Goal: Task Accomplishment & Management: Manage account settings

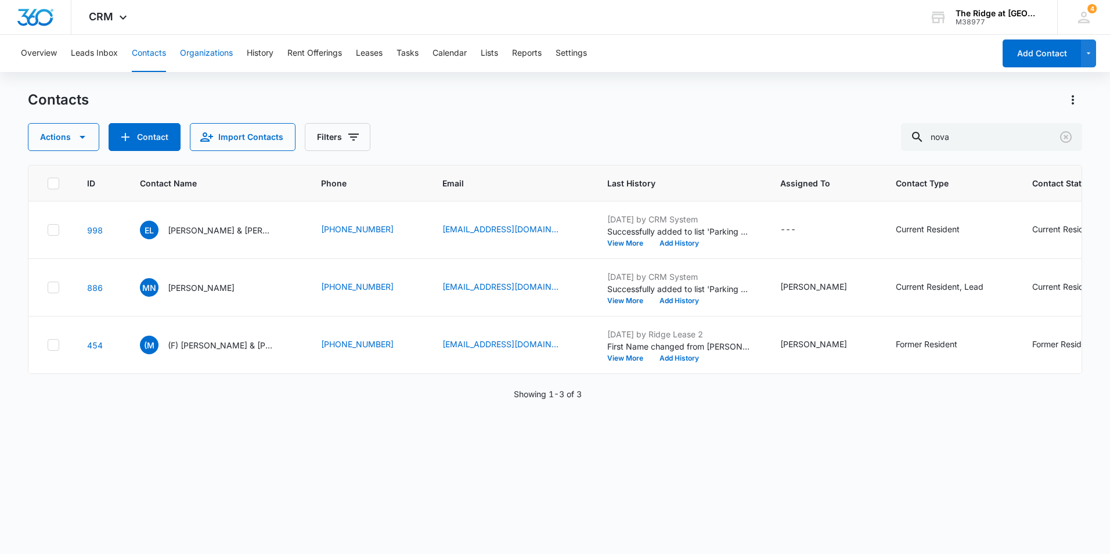
click at [149, 58] on button "Contacts" at bounding box center [149, 53] width 34 height 37
click at [1072, 139] on icon "Clear" at bounding box center [1066, 137] width 14 height 14
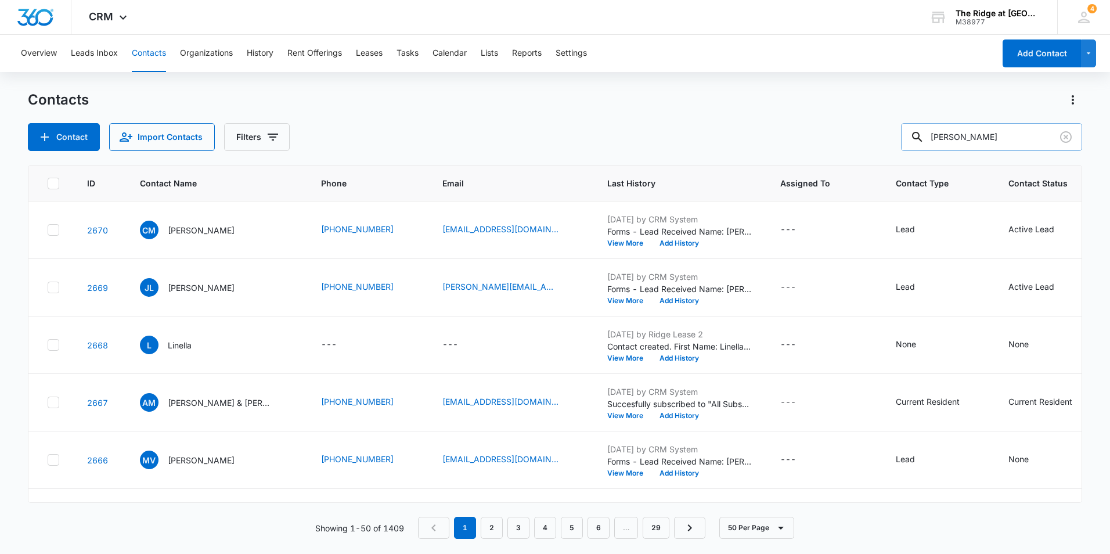
type input "[PERSON_NAME]"
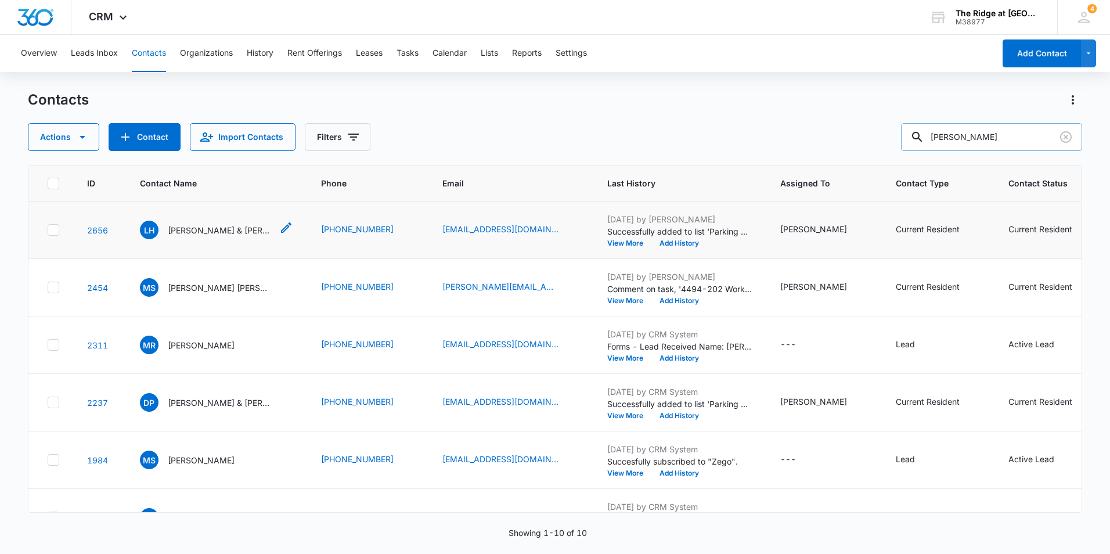
click at [235, 228] on p "[PERSON_NAME] & [PERSON_NAME] [PERSON_NAME]" at bounding box center [220, 230] width 104 height 12
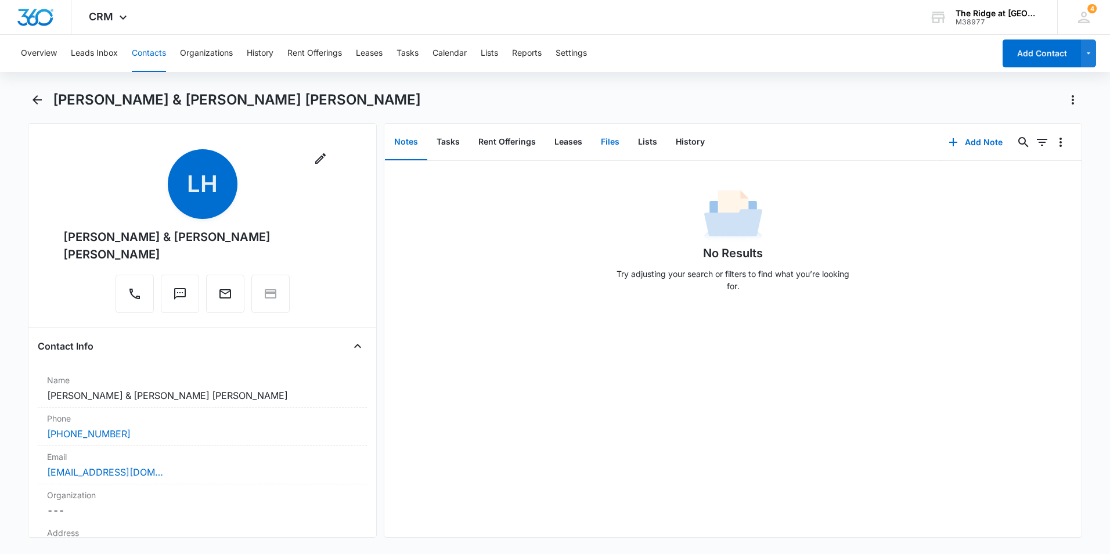
click at [610, 137] on button "Files" at bounding box center [610, 142] width 37 height 36
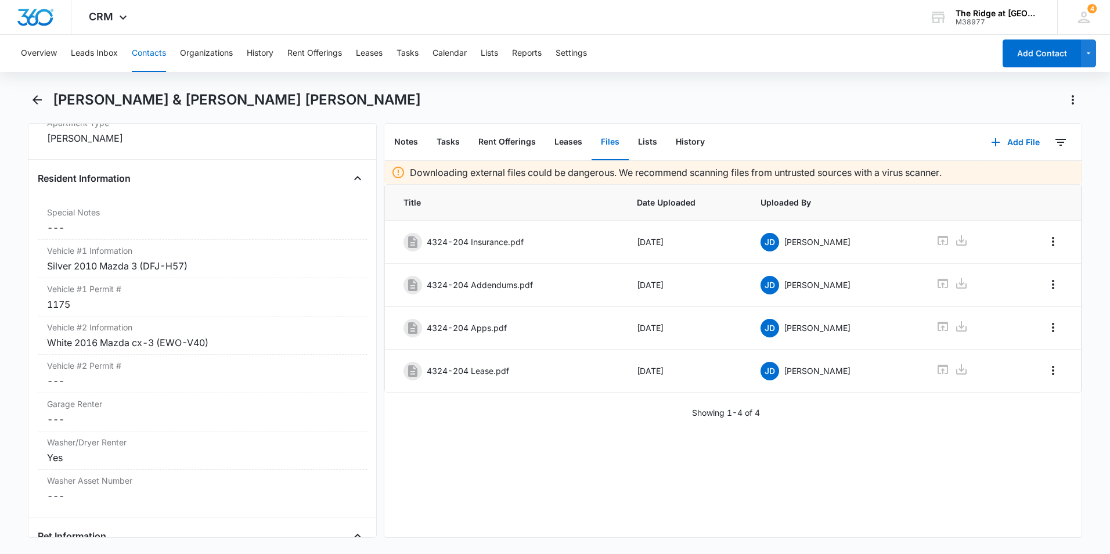
scroll to position [1161, 0]
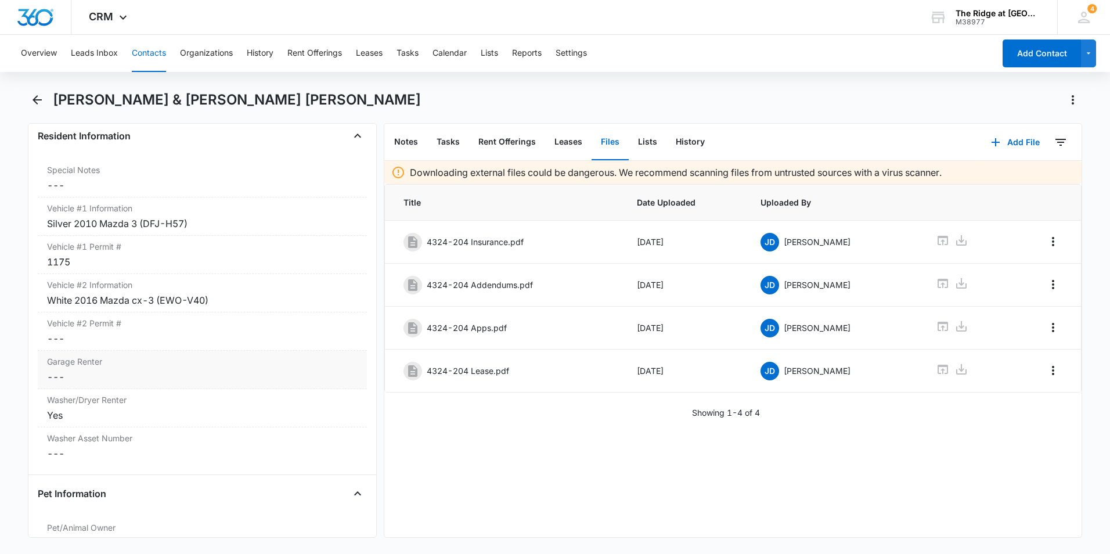
click at [225, 369] on div "Garage Renter Cancel Save Changes ---" at bounding box center [202, 370] width 329 height 38
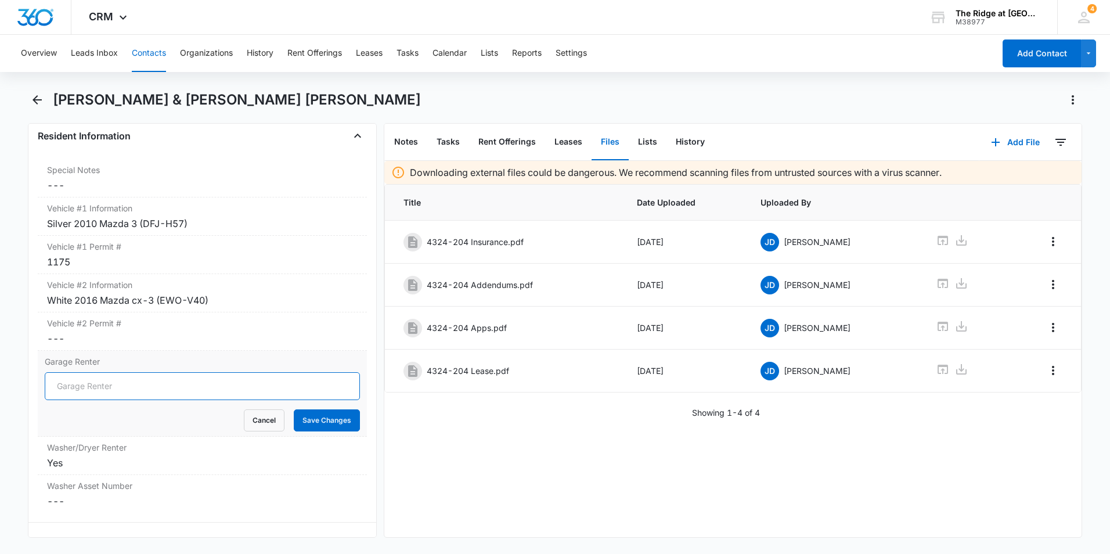
click at [93, 388] on input "Garage Renter" at bounding box center [202, 386] width 315 height 28
type input "no"
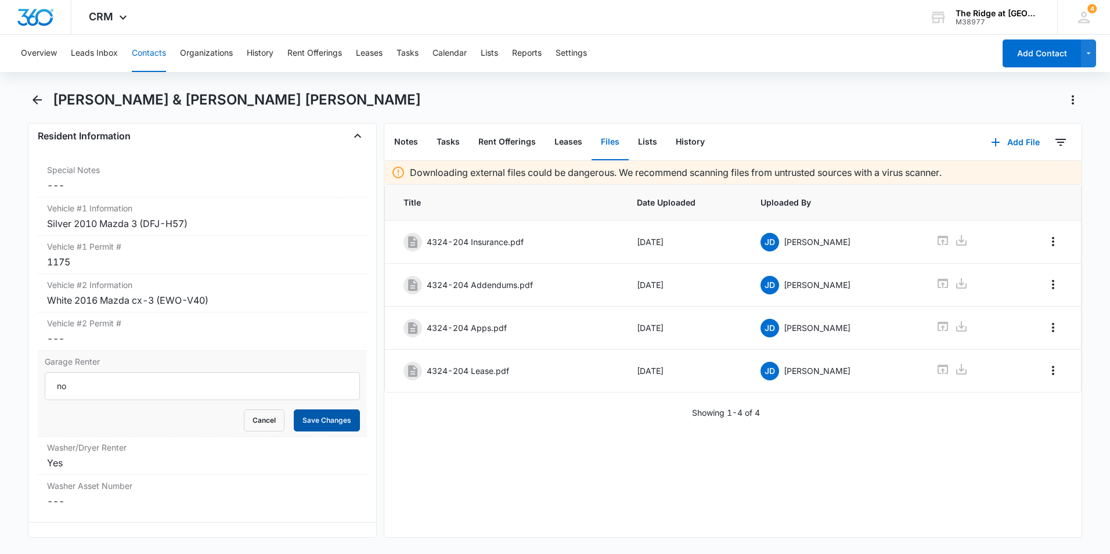
click at [311, 419] on button "Save Changes" at bounding box center [327, 420] width 66 height 22
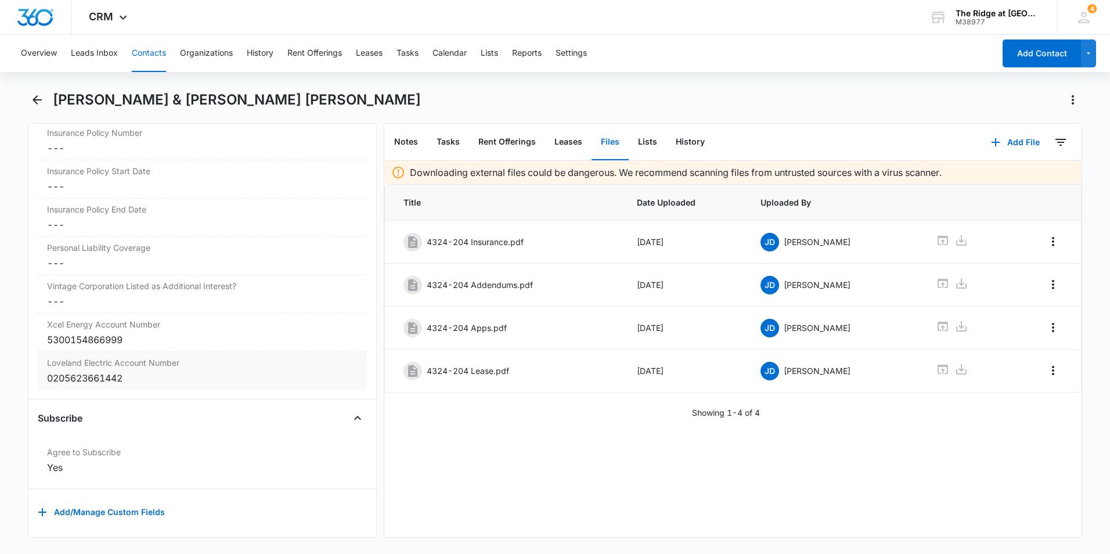
scroll to position [2504, 0]
click at [153, 54] on button "Contacts" at bounding box center [149, 53] width 34 height 37
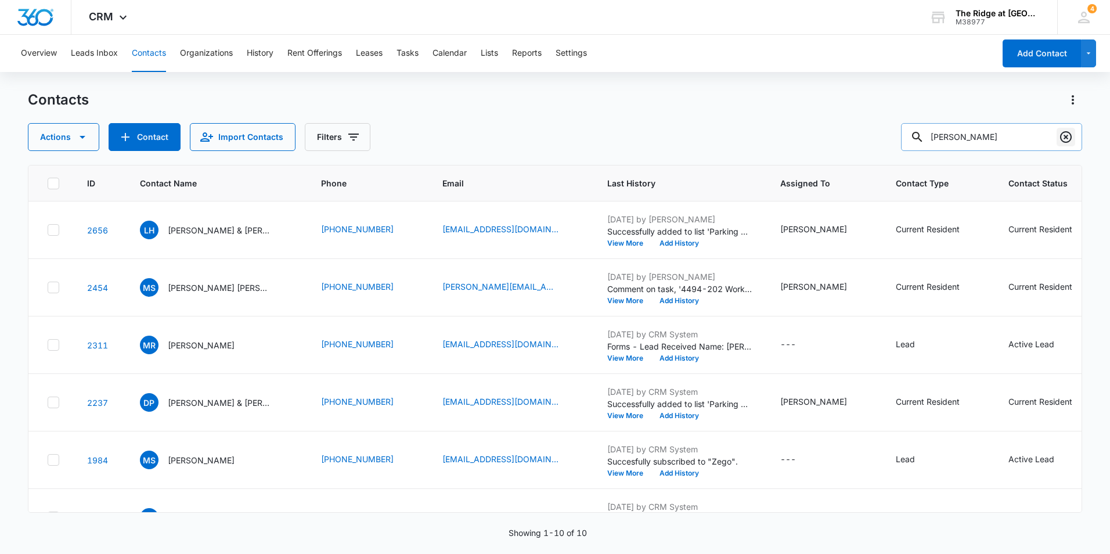
click at [1059, 138] on icon "Clear" at bounding box center [1066, 137] width 14 height 14
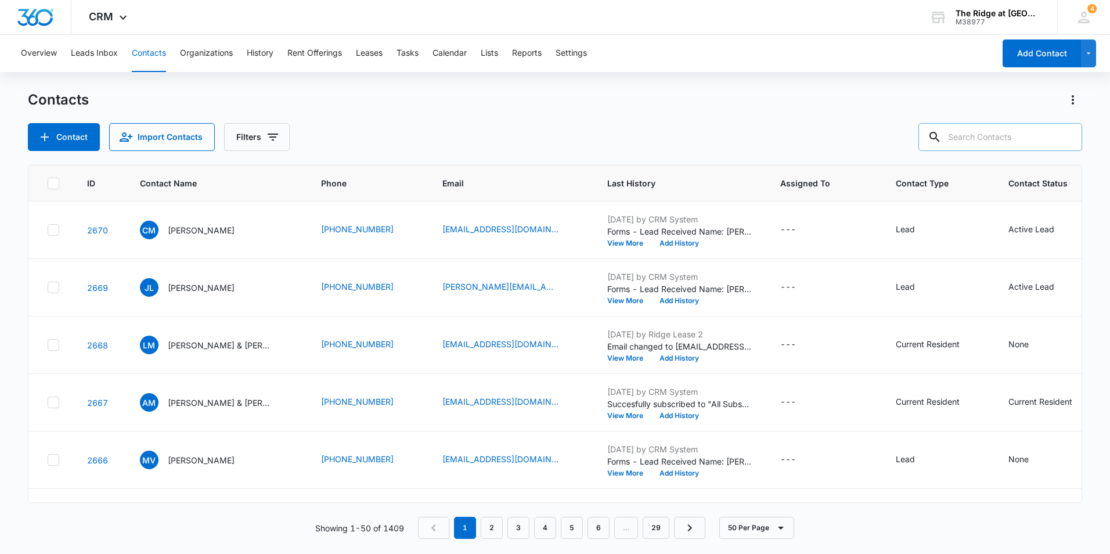
paste input "[PERSON_NAME]"
type input "[PERSON_NAME]"
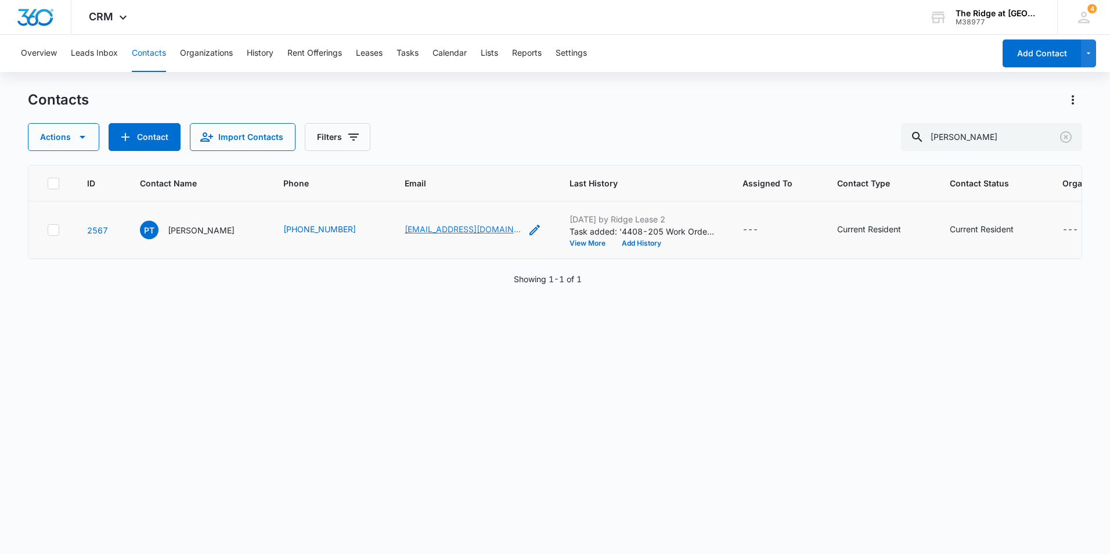
click at [417, 227] on link "[EMAIL_ADDRESS][DOMAIN_NAME]" at bounding box center [463, 229] width 116 height 12
drag, startPoint x: 664, startPoint y: 122, endPoint x: 450, endPoint y: 171, distance: 219.8
click at [664, 123] on div "Contacts Actions Contact Import Contacts Filters [PERSON_NAME]" at bounding box center [555, 121] width 1054 height 60
click at [198, 231] on p "[PERSON_NAME]" at bounding box center [201, 230] width 67 height 12
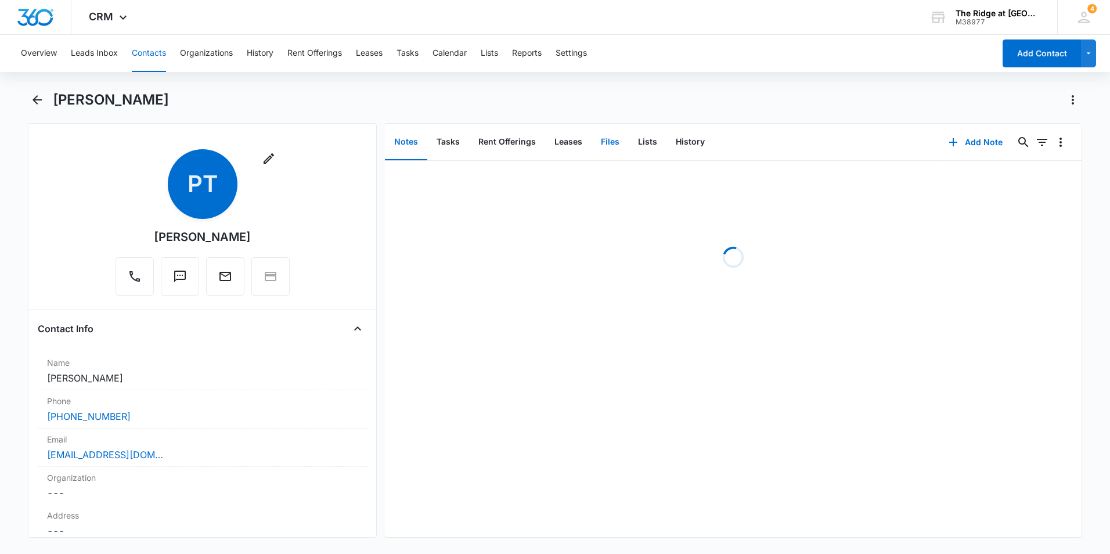
click at [607, 142] on button "Files" at bounding box center [610, 142] width 37 height 36
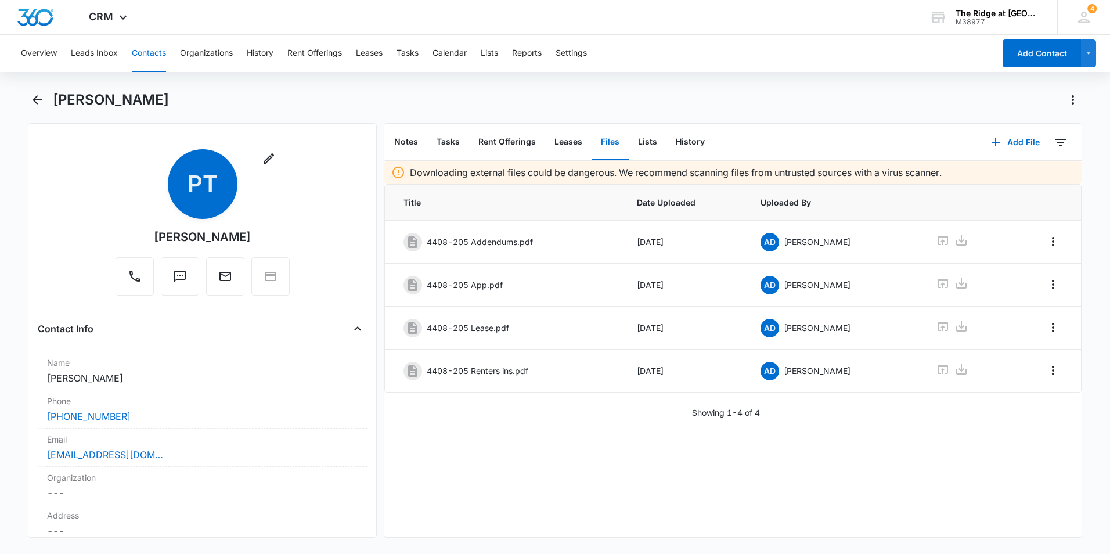
drag, startPoint x: 144, startPoint y: 53, endPoint x: 169, endPoint y: 52, distance: 25.0
click at [145, 53] on button "Contacts" at bounding box center [149, 53] width 34 height 37
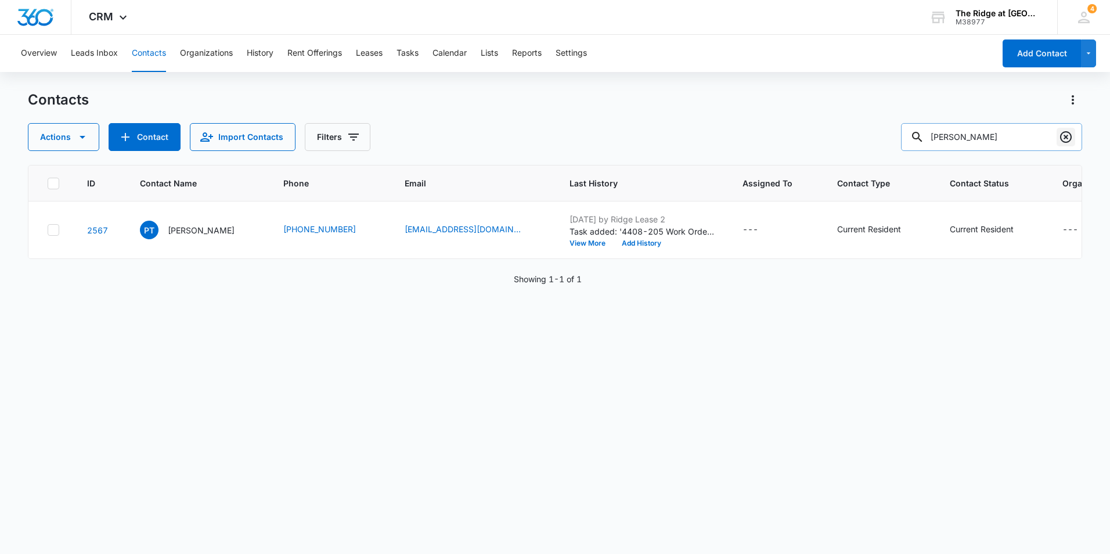
click at [1067, 139] on icon "Clear" at bounding box center [1066, 137] width 12 height 12
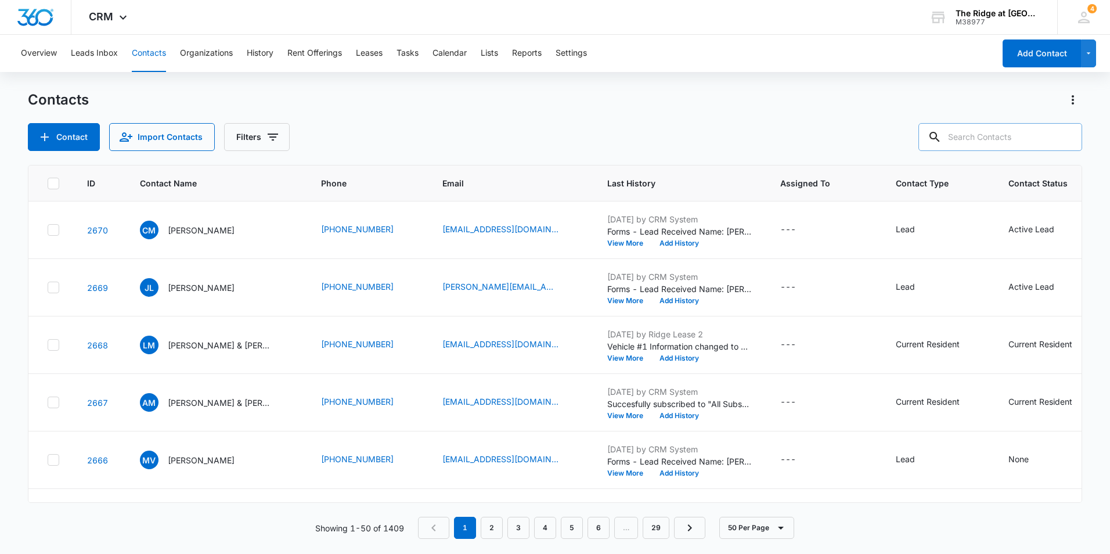
paste input "[PERSON_NAME]"
type input "[PERSON_NAME]"
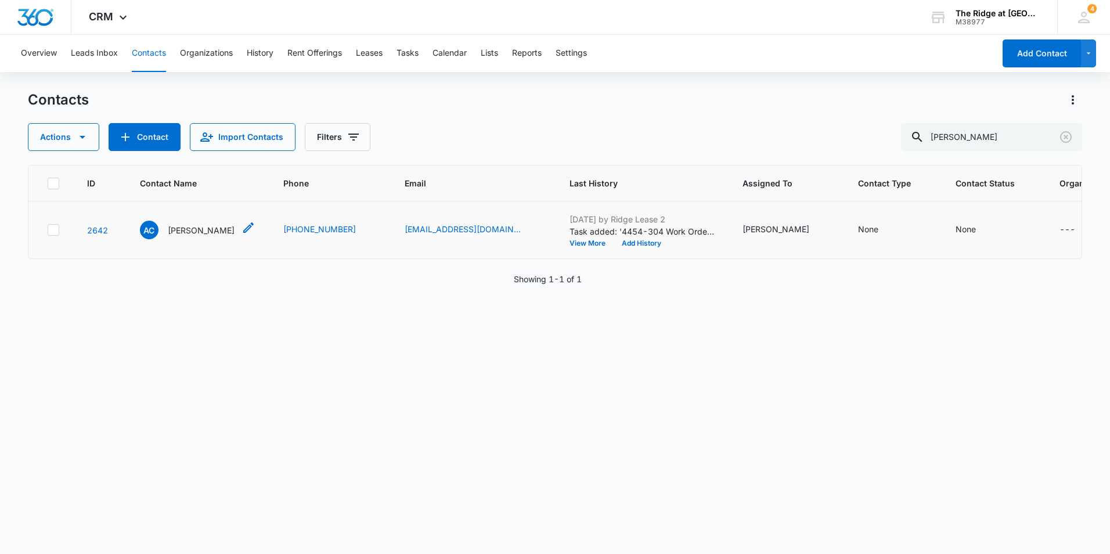
click at [201, 229] on p "[PERSON_NAME]" at bounding box center [201, 230] width 67 height 12
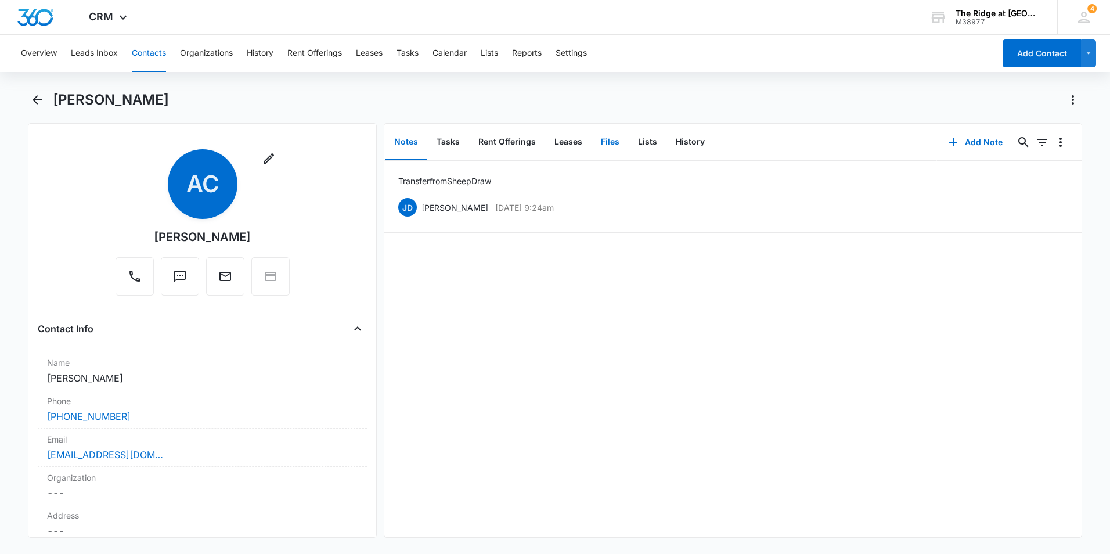
click at [615, 142] on button "Files" at bounding box center [610, 142] width 37 height 36
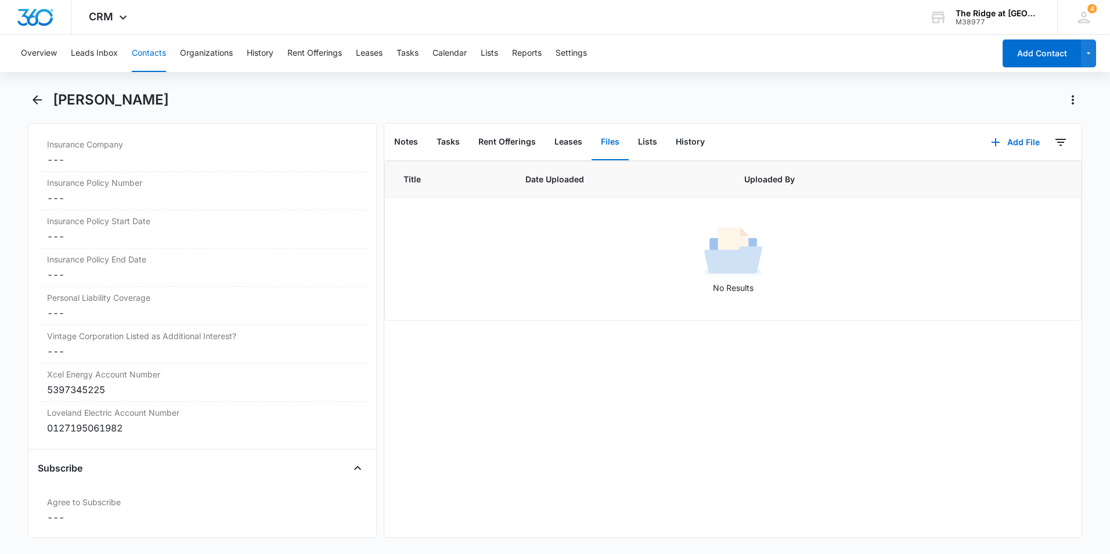
scroll to position [2486, 0]
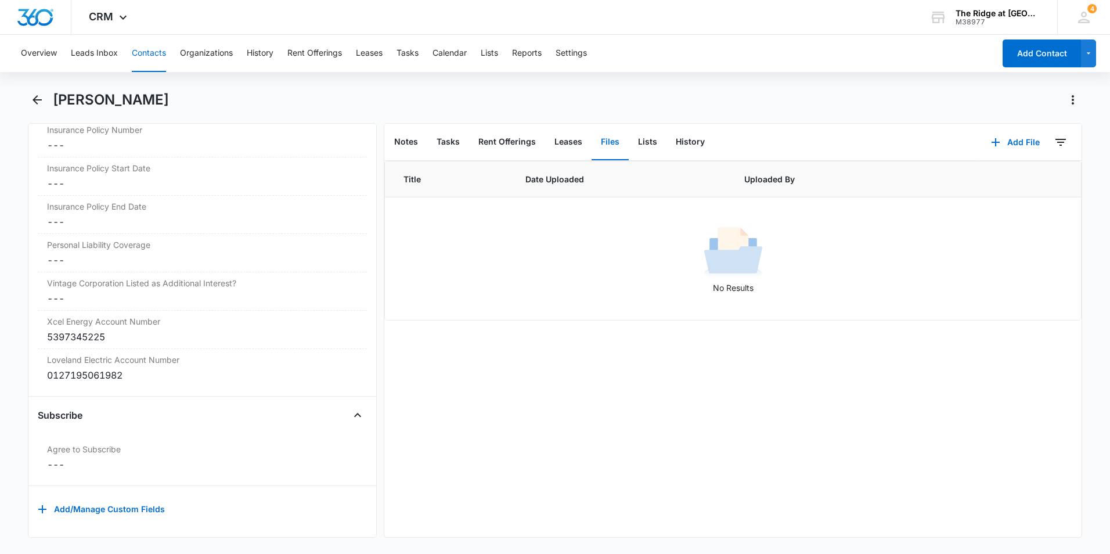
click at [158, 53] on button "Contacts" at bounding box center [149, 53] width 34 height 37
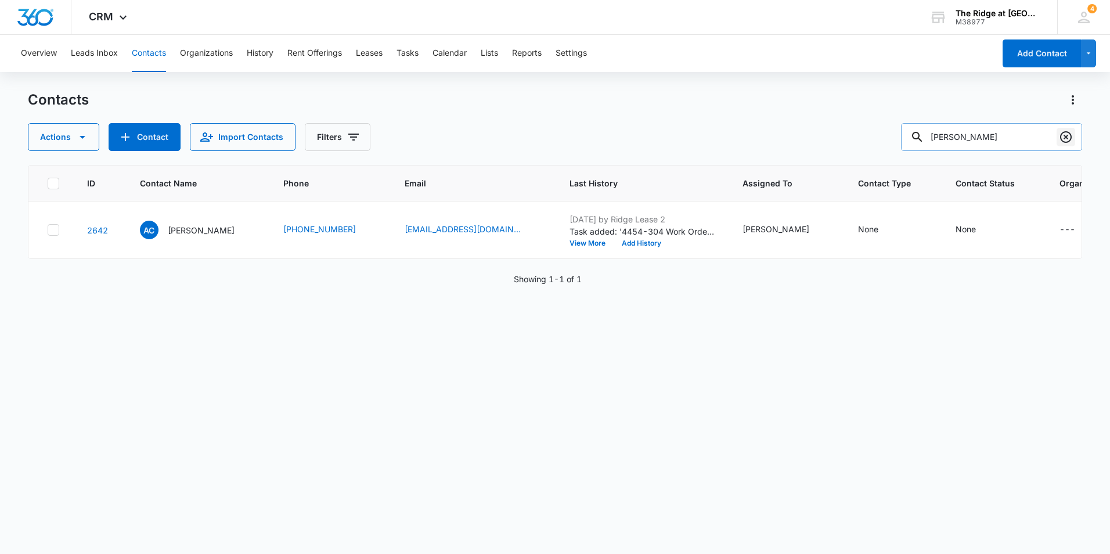
click at [1068, 131] on icon "Clear" at bounding box center [1066, 137] width 14 height 14
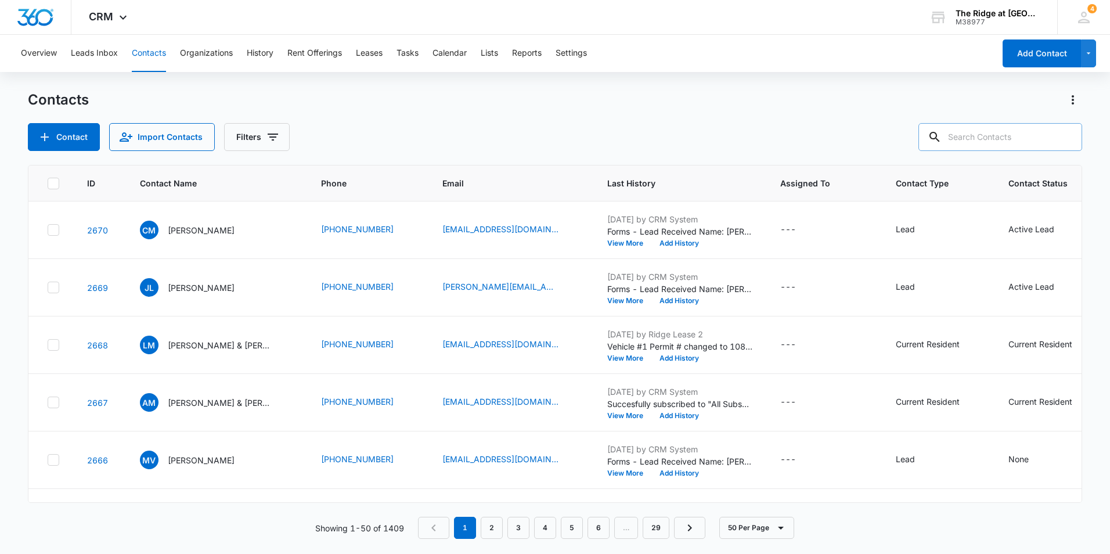
click at [993, 135] on input "text" at bounding box center [1000, 137] width 164 height 28
paste input "[PERSON_NAME] "Ally" [PERSON_NAME] & [PERSON_NAME]"
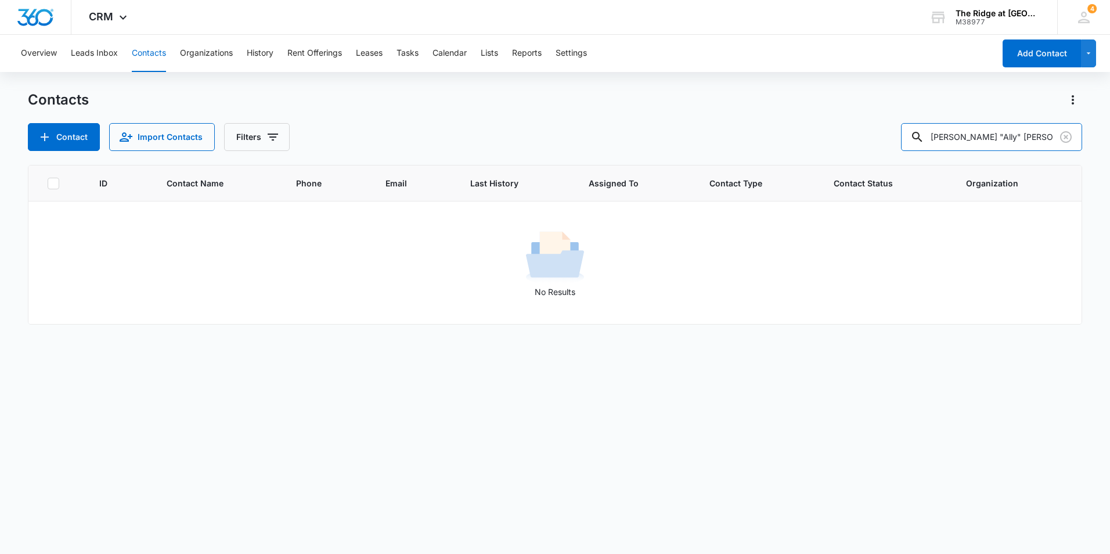
drag, startPoint x: 1000, startPoint y: 136, endPoint x: 879, endPoint y: 138, distance: 121.3
click at [879, 138] on div "Contact Import Contacts Filters [PERSON_NAME] "Ally" [PERSON_NAME] & [PERSON_NA…" at bounding box center [555, 137] width 1054 height 28
type input "[PERSON_NAME]"
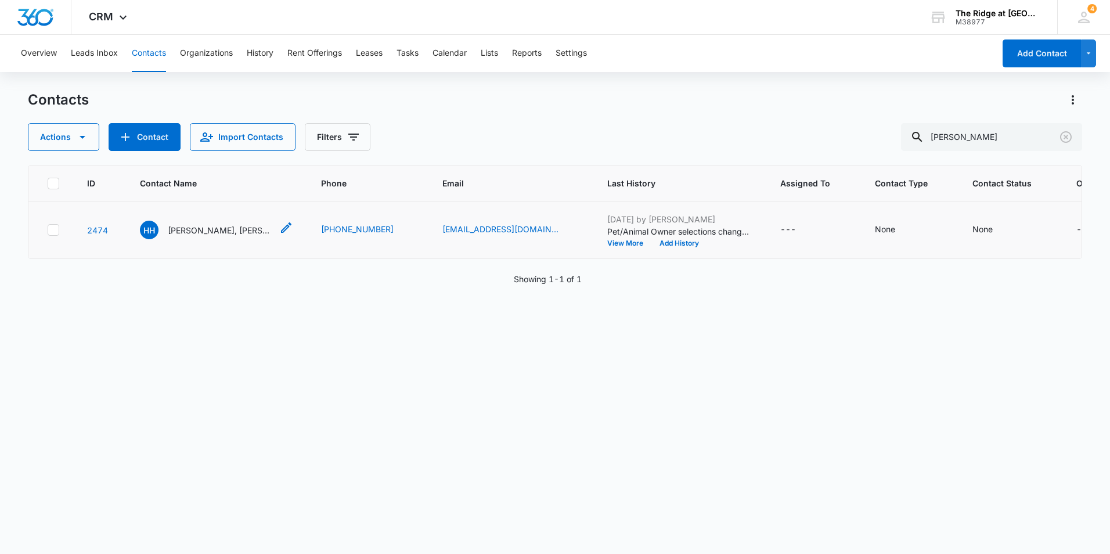
click at [201, 224] on p "[PERSON_NAME], [PERSON_NAME]" at bounding box center [220, 230] width 104 height 12
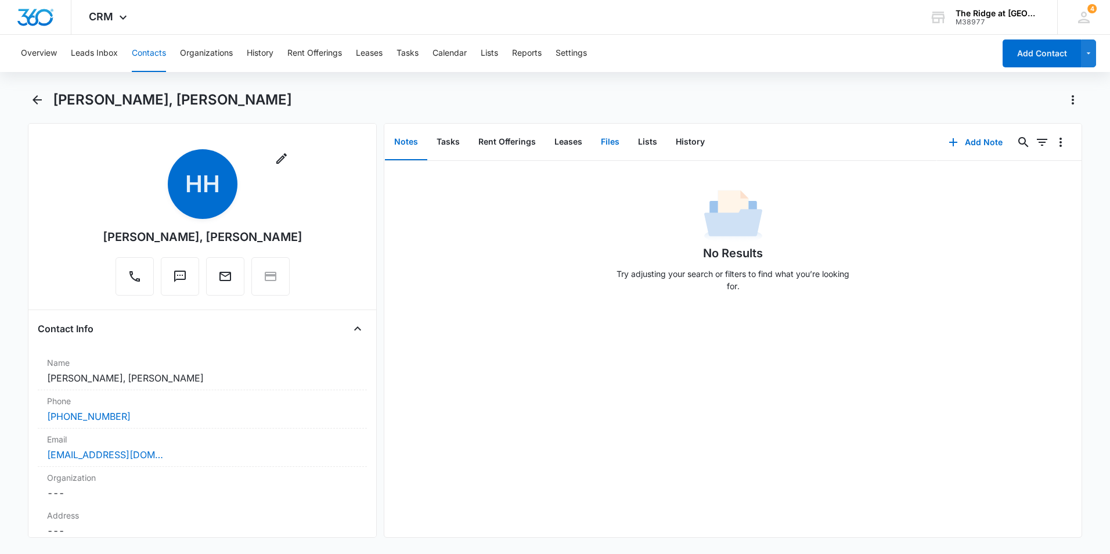
click at [603, 143] on button "Files" at bounding box center [610, 142] width 37 height 36
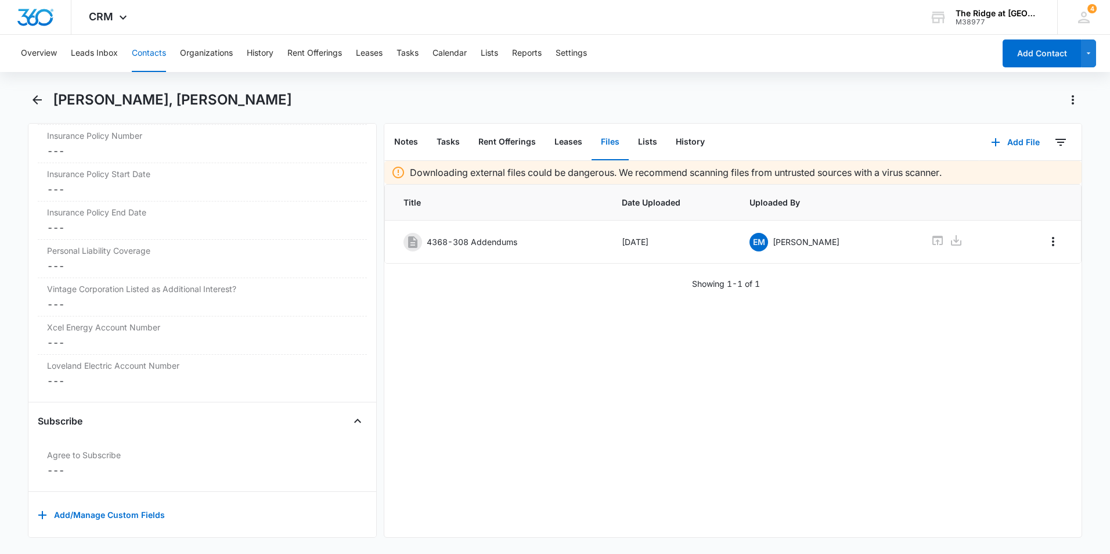
scroll to position [2486, 0]
drag, startPoint x: 150, startPoint y: 52, endPoint x: 161, endPoint y: 51, distance: 11.7
click at [150, 52] on button "Contacts" at bounding box center [149, 53] width 34 height 37
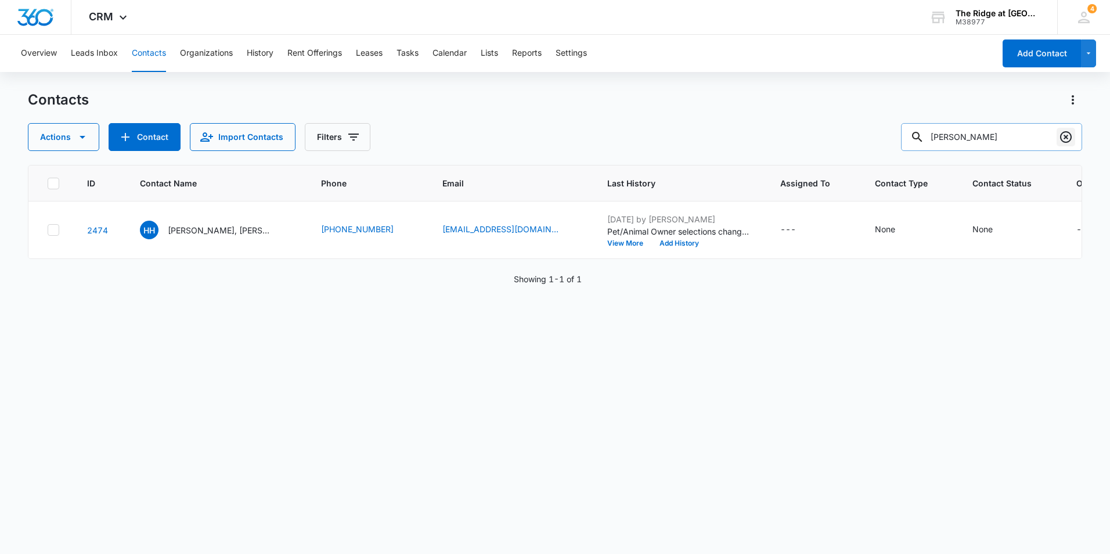
click at [1068, 139] on icon "Clear" at bounding box center [1066, 137] width 12 height 12
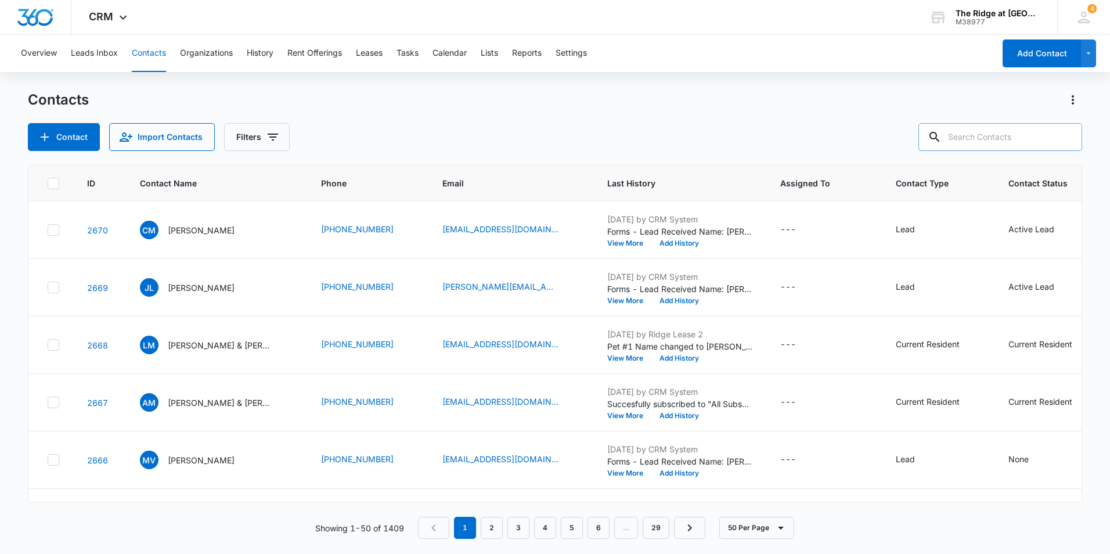
click at [998, 137] on input "text" at bounding box center [1000, 137] width 164 height 28
paste input "[PERSON_NAME] & [PERSON_NAME]"
type input "[PERSON_NAME] & [PERSON_NAME]"
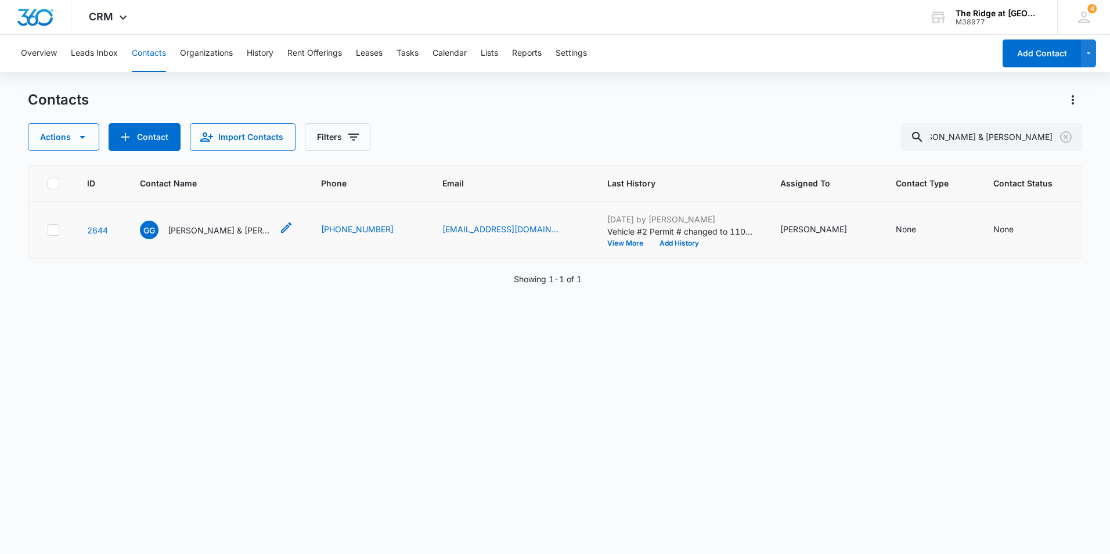
click at [239, 230] on p "[PERSON_NAME] & [PERSON_NAME]" at bounding box center [220, 230] width 104 height 12
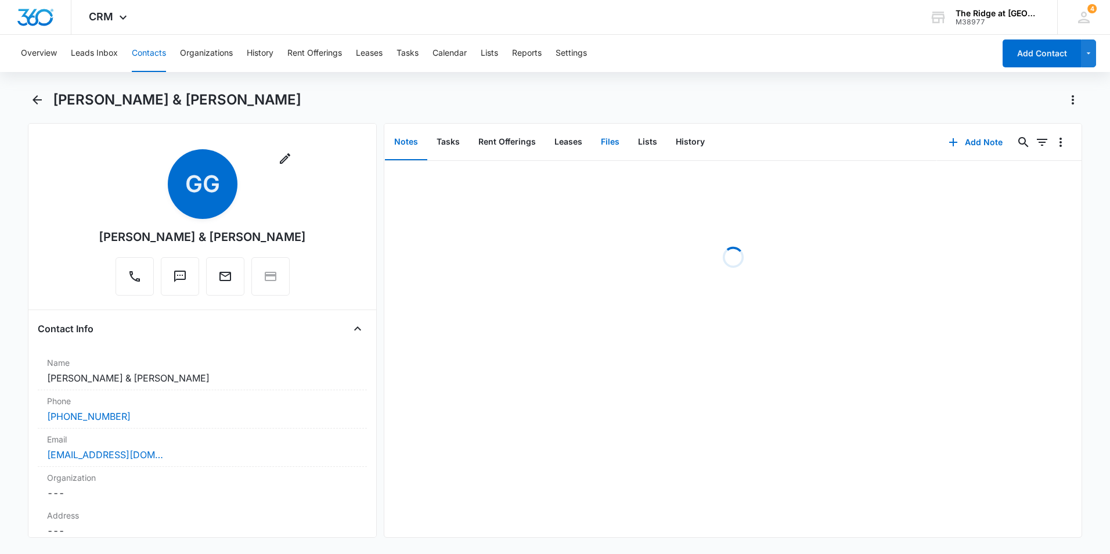
click at [619, 141] on button "Files" at bounding box center [610, 142] width 37 height 36
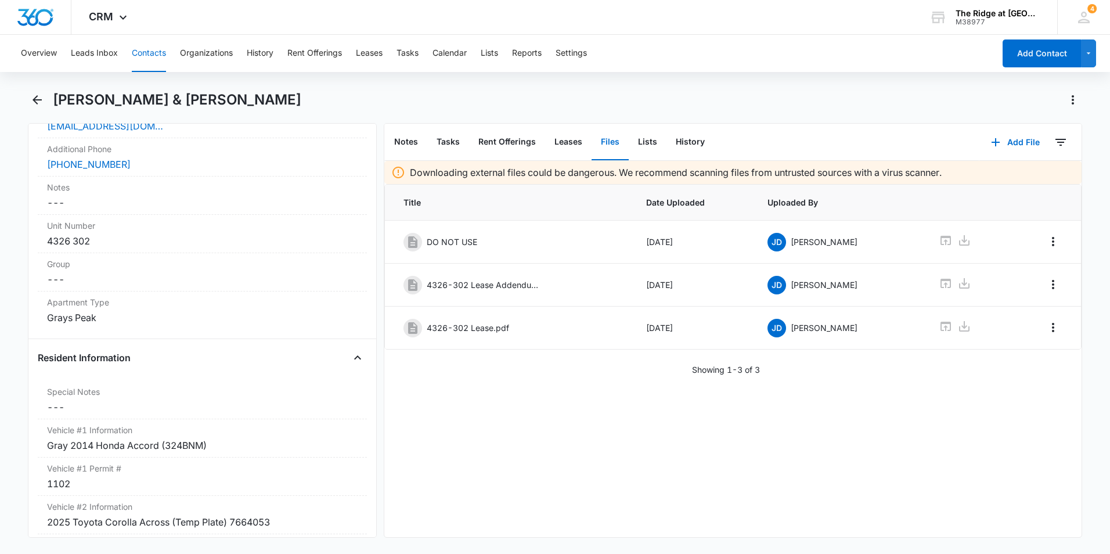
scroll to position [987, 0]
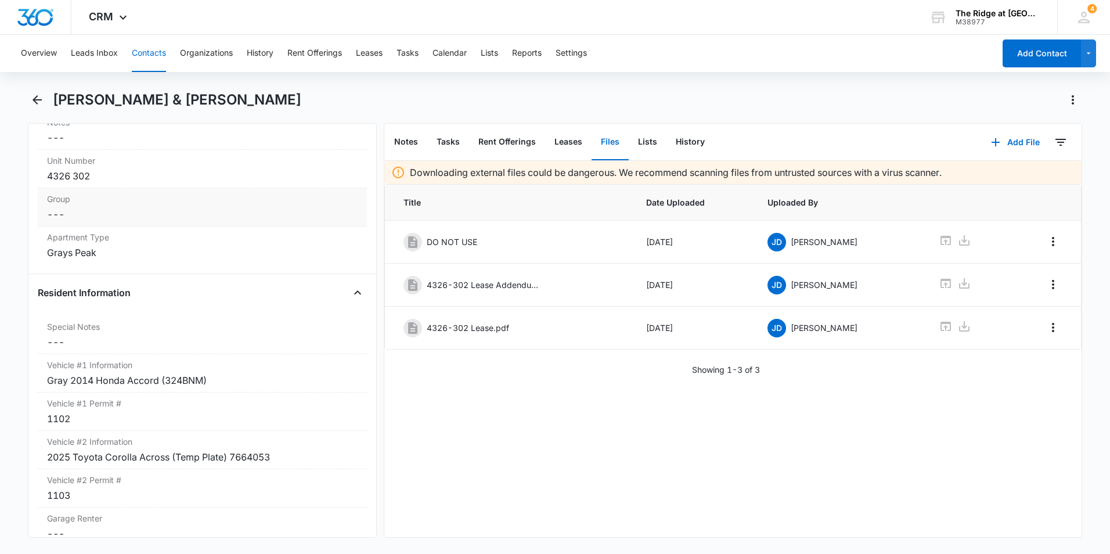
click at [172, 207] on dd "Cancel Save Changes ---" at bounding box center [202, 214] width 311 height 14
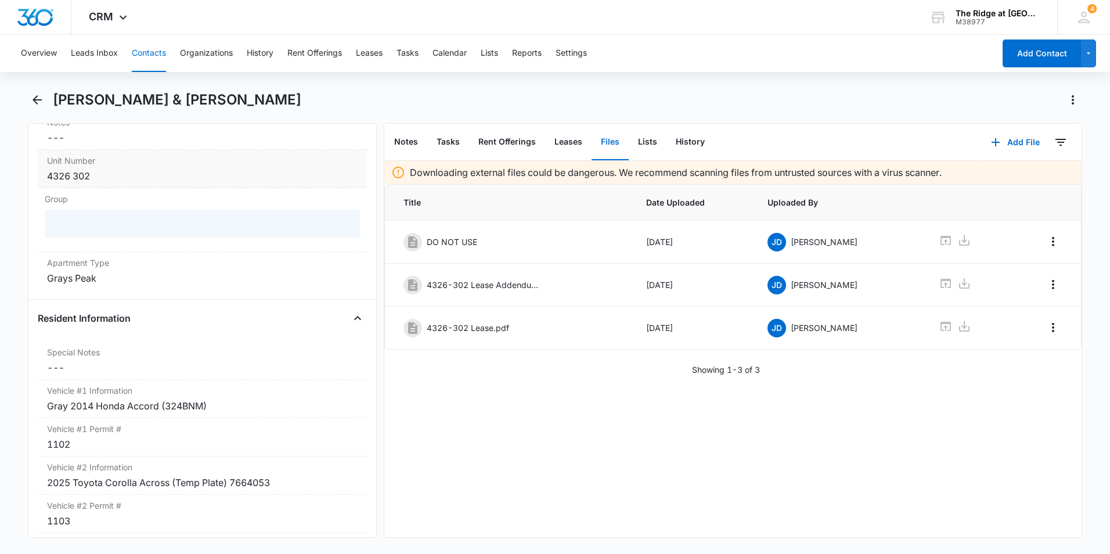
click at [163, 174] on div "4326 302" at bounding box center [202, 176] width 311 height 14
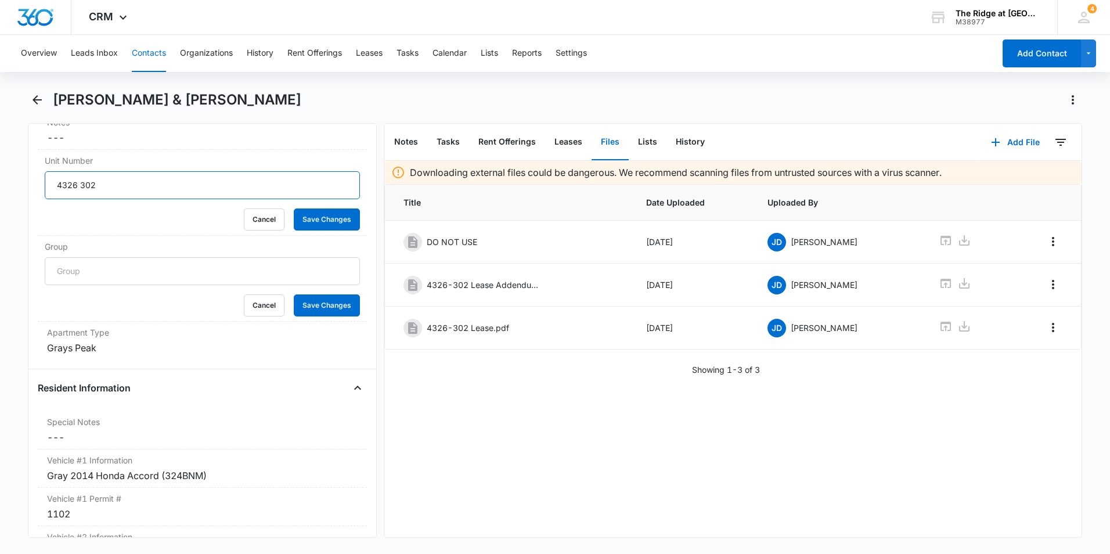
drag, startPoint x: 135, startPoint y: 190, endPoint x: 27, endPoint y: 186, distance: 107.5
click at [28, 186] on div "Remove GG [PERSON_NAME] & [PERSON_NAME] Contact Info Name Cancel Save Changes […" at bounding box center [202, 330] width 349 height 415
type input "541-326302"
click at [334, 222] on button "Save Changes" at bounding box center [327, 219] width 66 height 22
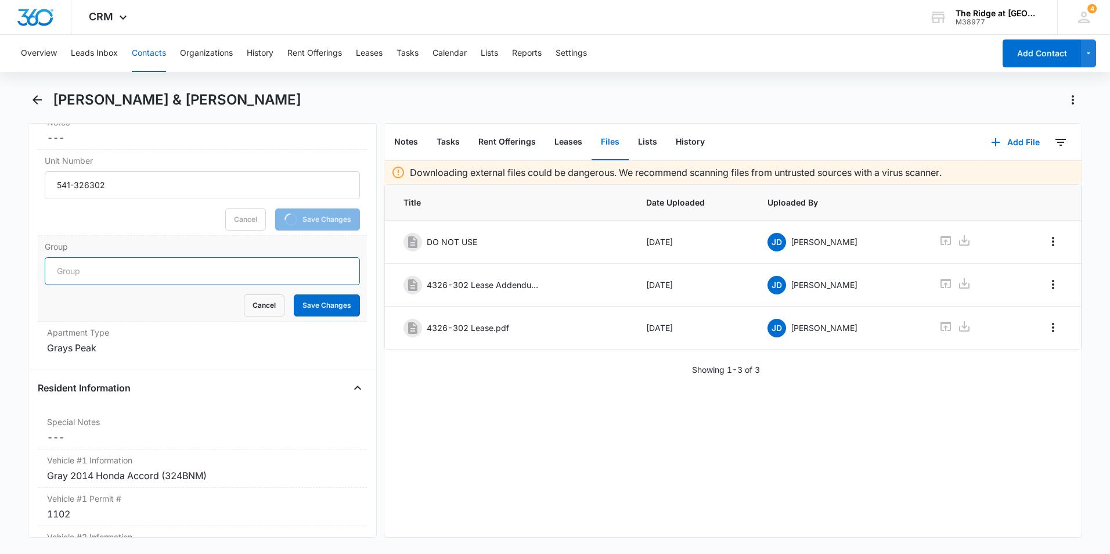
click at [217, 277] on input "Group" at bounding box center [202, 271] width 315 height 28
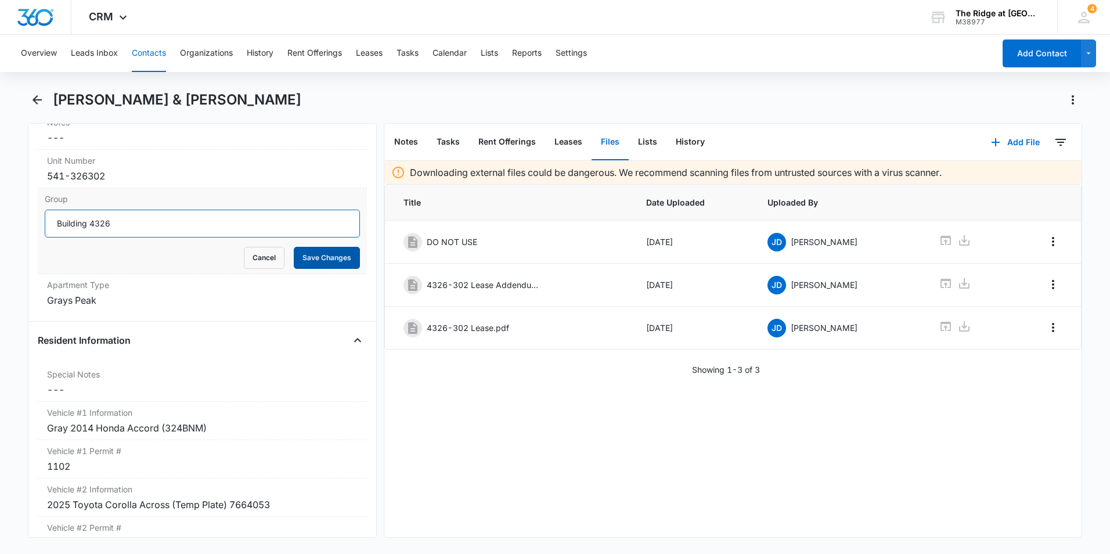
type input "Building 4326"
click at [347, 250] on button "Save Changes" at bounding box center [327, 258] width 66 height 22
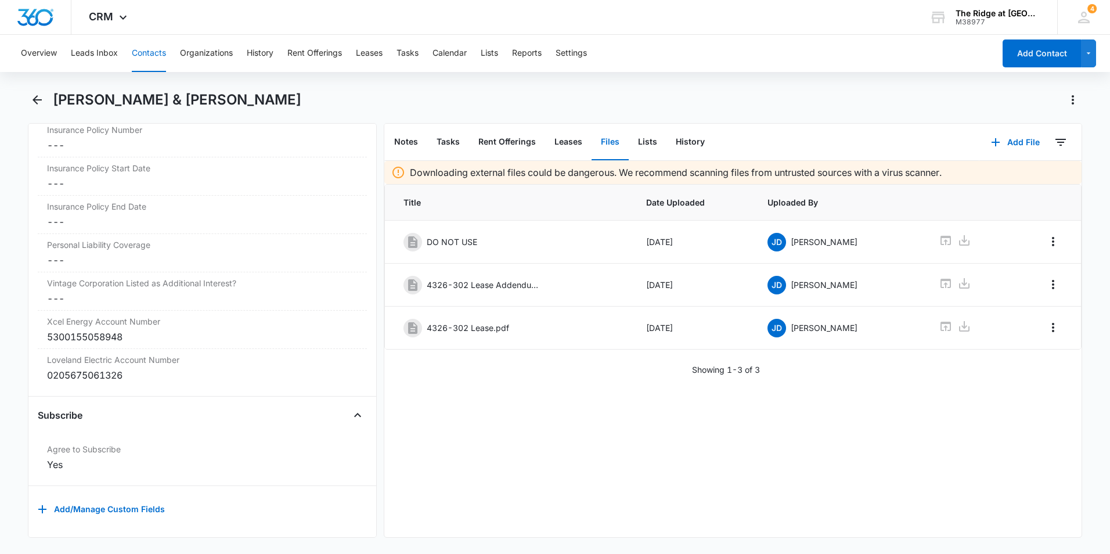
scroll to position [2486, 0]
